Goal: Information Seeking & Learning: Learn about a topic

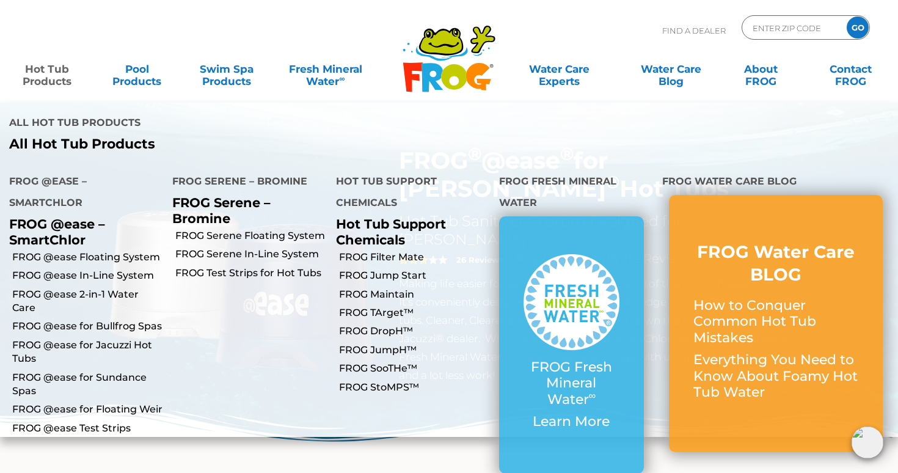
click at [56, 75] on link "Hot Tub Products" at bounding box center [47, 69] width 70 height 24
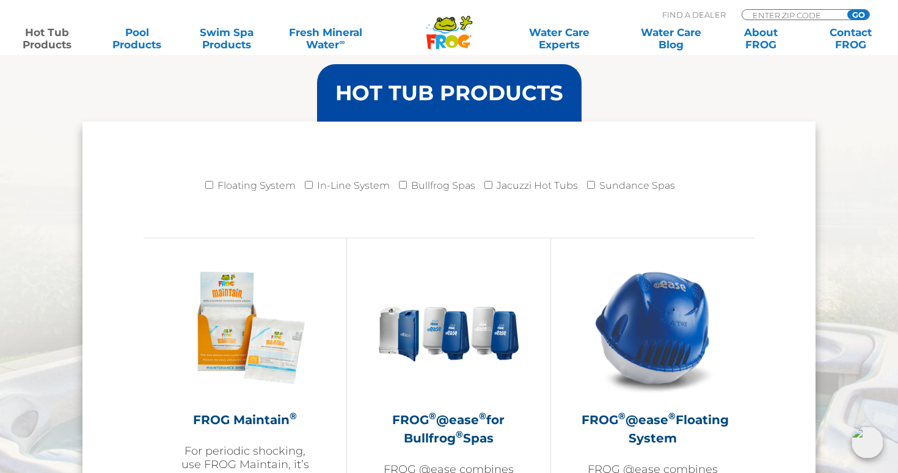
scroll to position [1194, 0]
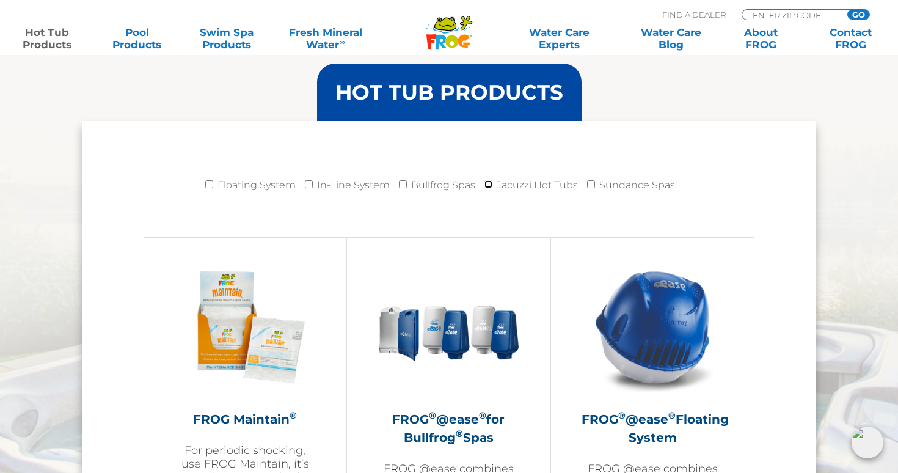
click at [487, 182] on input "Jacuzzi Hot Tubs" at bounding box center [489, 184] width 8 height 8
checkbox input "true"
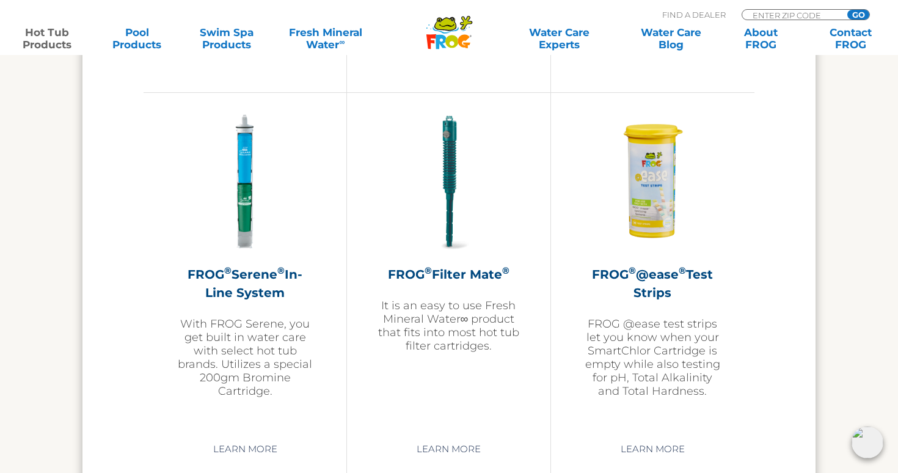
scroll to position [2556, 0]
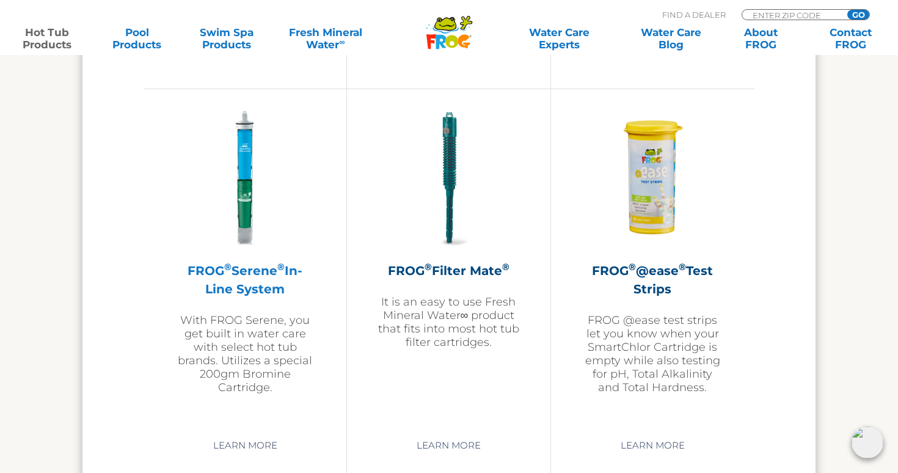
click at [229, 273] on h2 "FROG ® Serene ® In-Line System" at bounding box center [245, 280] width 142 height 37
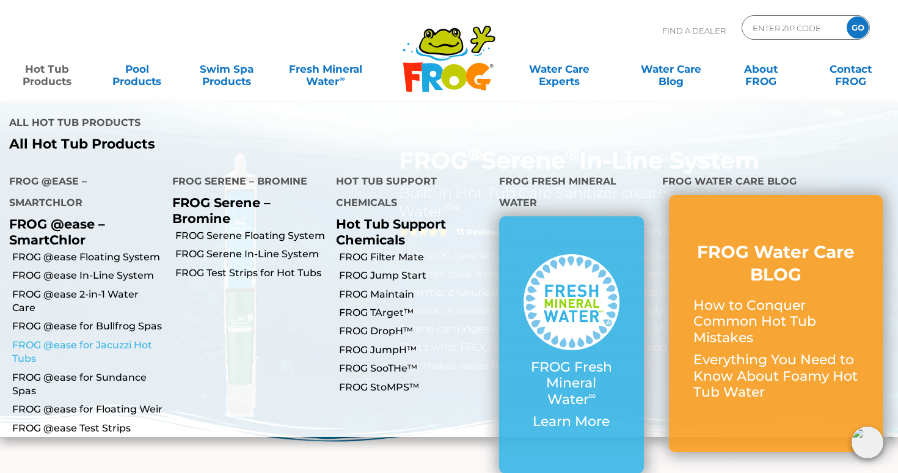
click at [79, 339] on link "FROG @ease for Jacuzzi Hot Tubs" at bounding box center [87, 353] width 151 height 28
click at [229, 248] on link "FROG Serene In-Line System" at bounding box center [250, 254] width 151 height 13
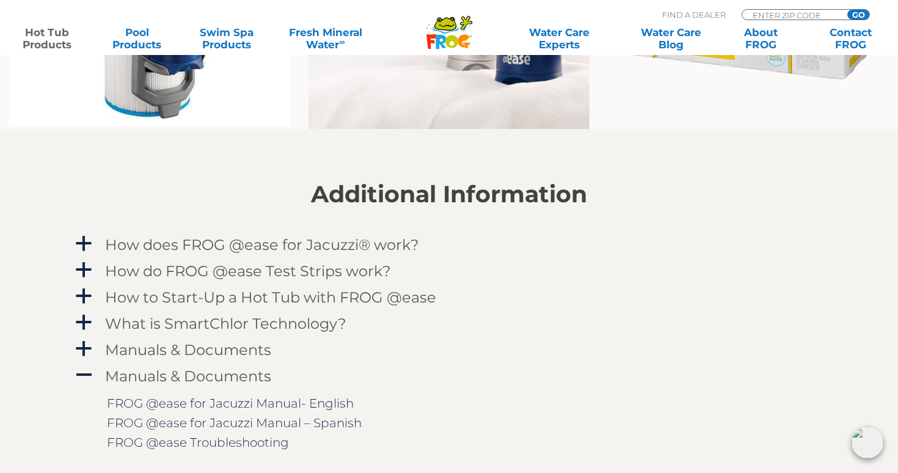
scroll to position [1116, 0]
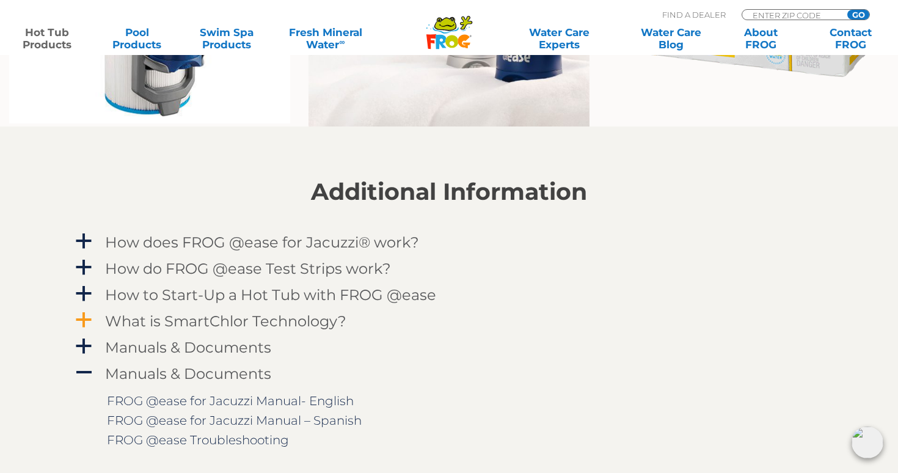
click at [89, 312] on span "a" at bounding box center [84, 320] width 18 height 18
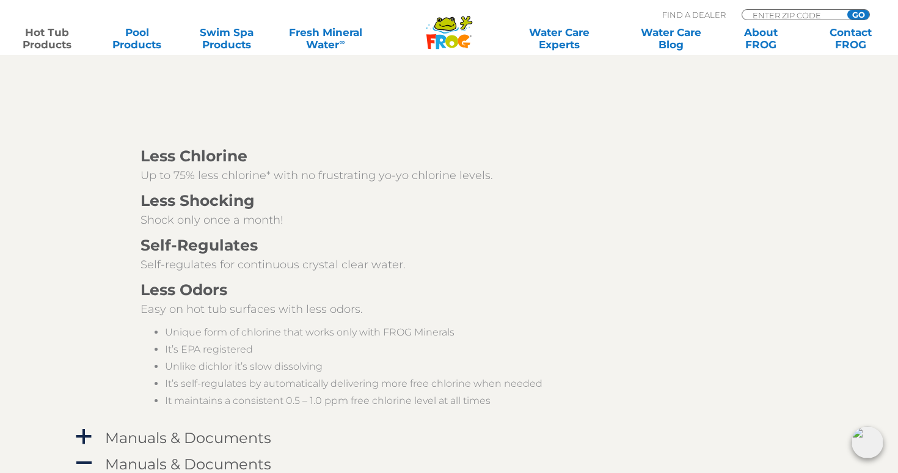
scroll to position [1534, 0]
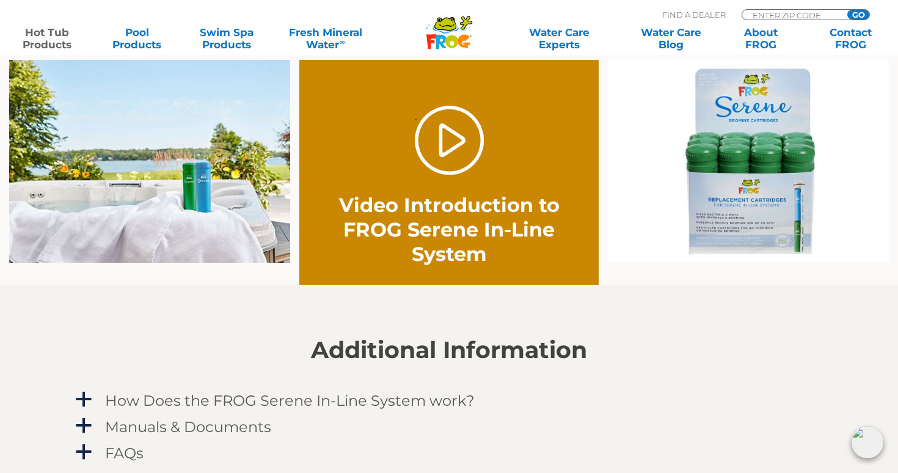
scroll to position [875, 0]
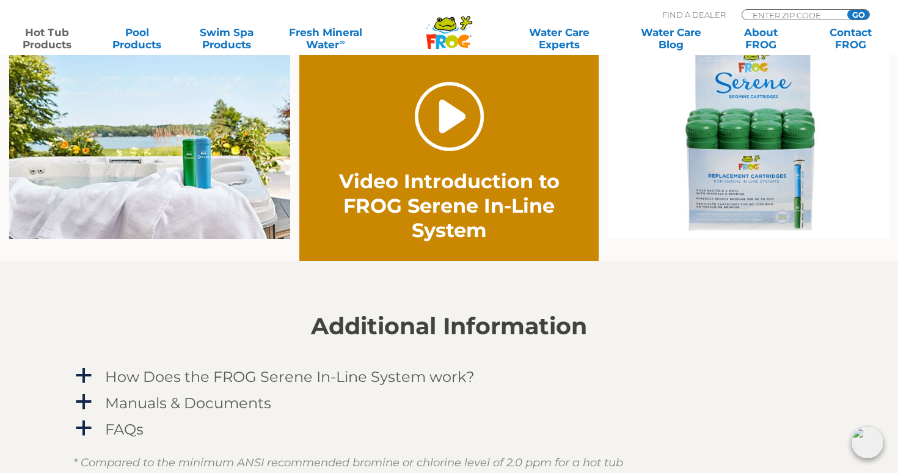
click at [465, 147] on link "." at bounding box center [449, 116] width 69 height 69
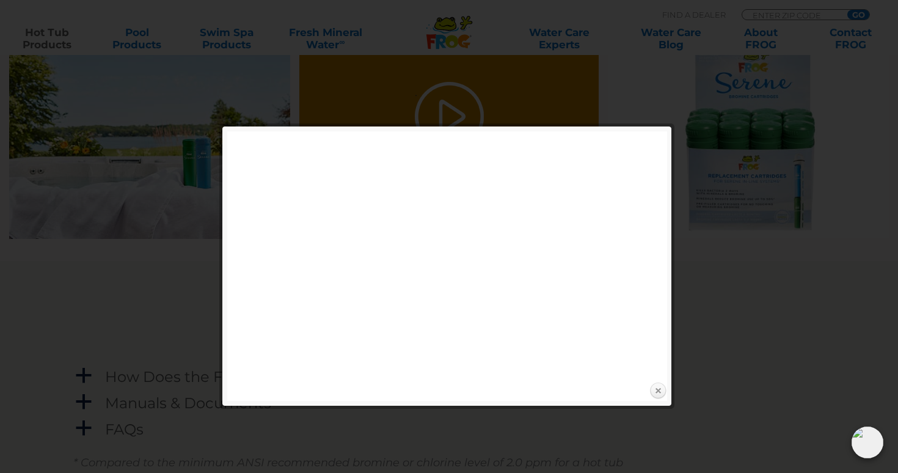
click at [658, 388] on link "Close" at bounding box center [658, 391] width 18 height 18
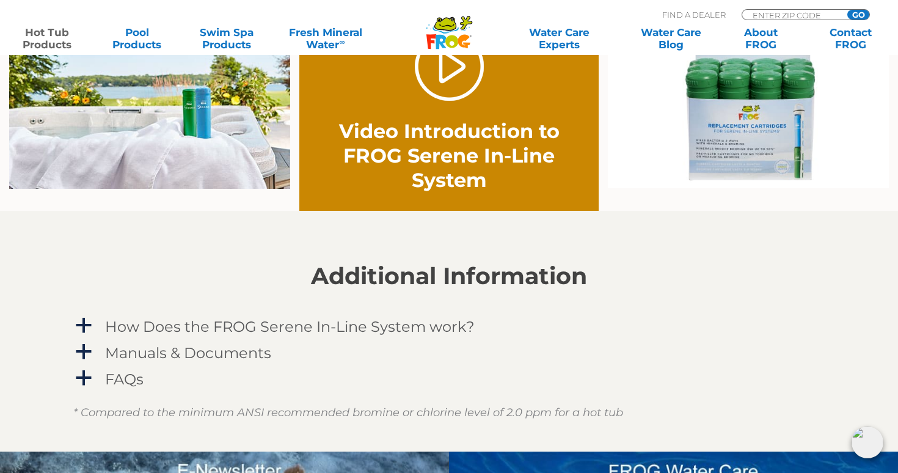
scroll to position [927, 0]
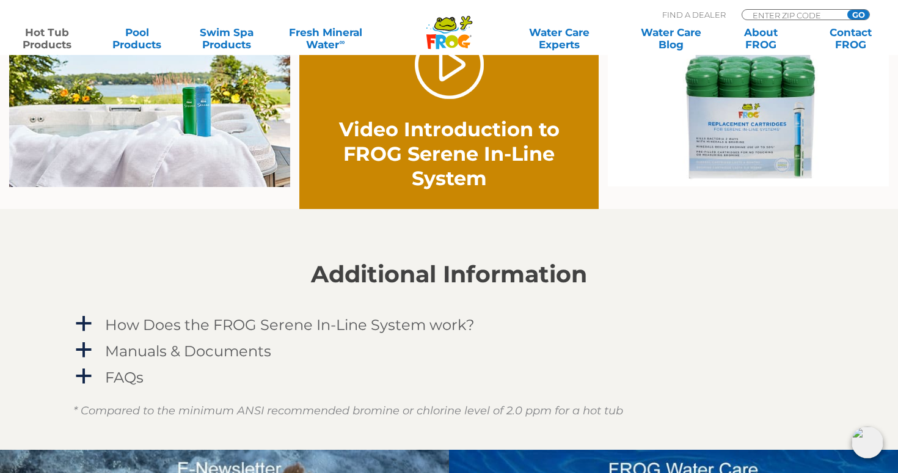
drag, startPoint x: 469, startPoint y: 328, endPoint x: 225, endPoint y: 2, distance: 406.5
